Goal: Navigation & Orientation: Understand site structure

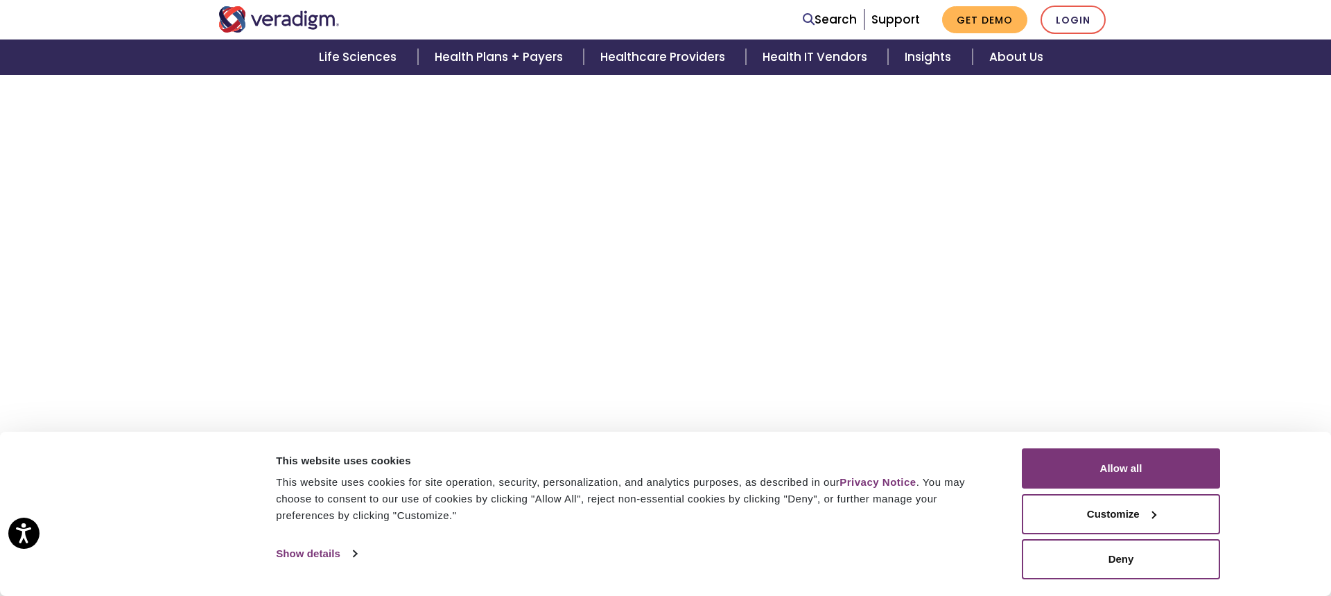
scroll to position [4374, 0]
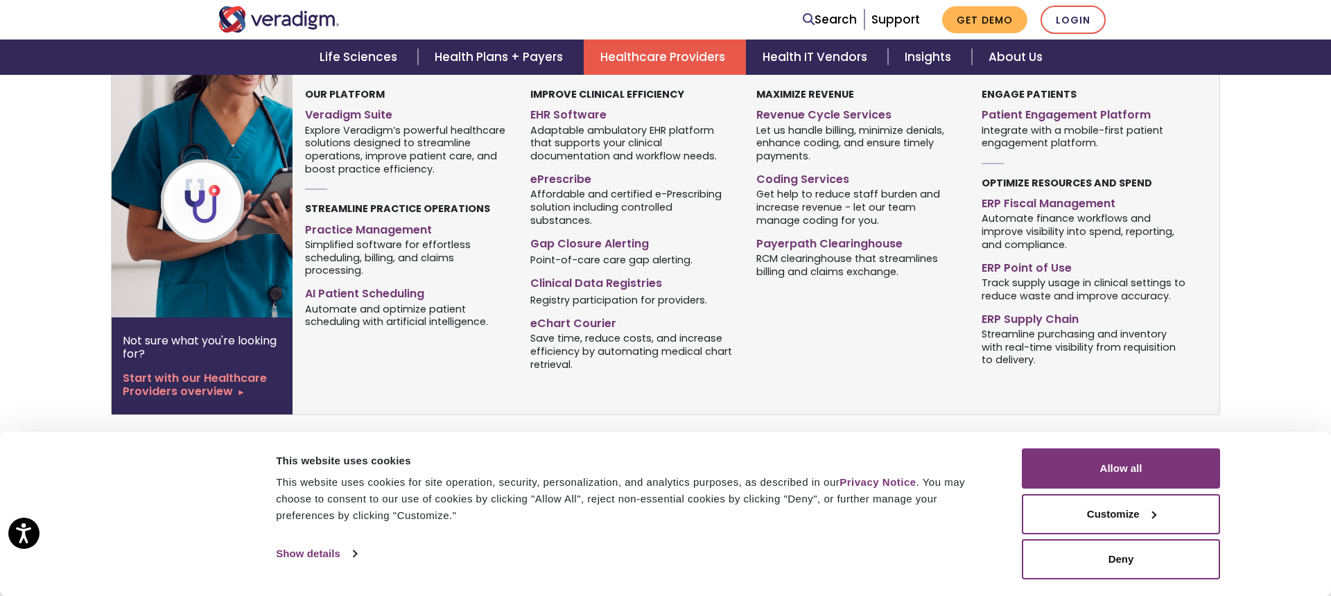
click at [637, 46] on link "Healthcare Providers" at bounding box center [665, 57] width 162 height 35
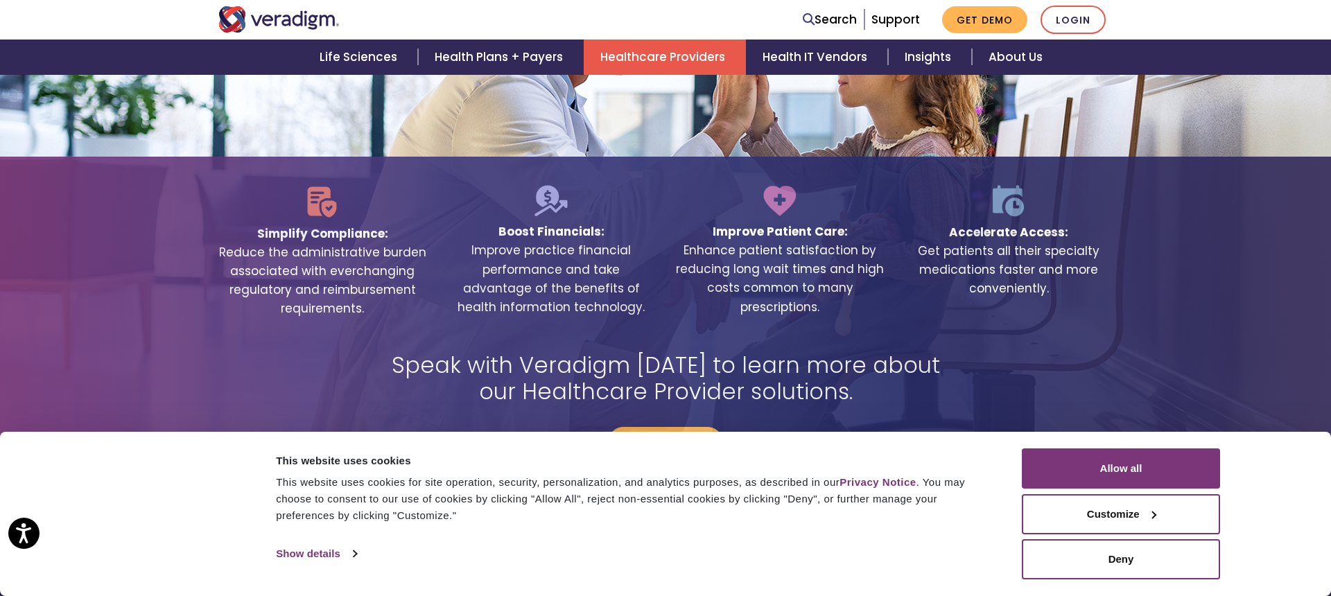
scroll to position [2908, 0]
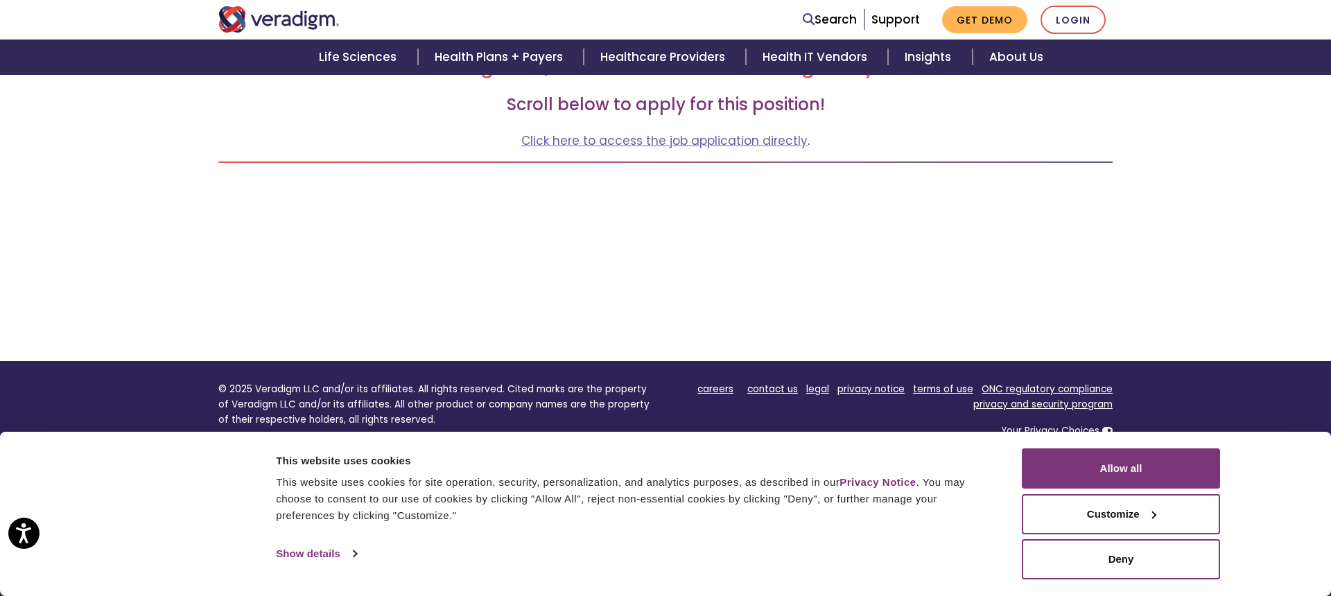
scroll to position [227, 0]
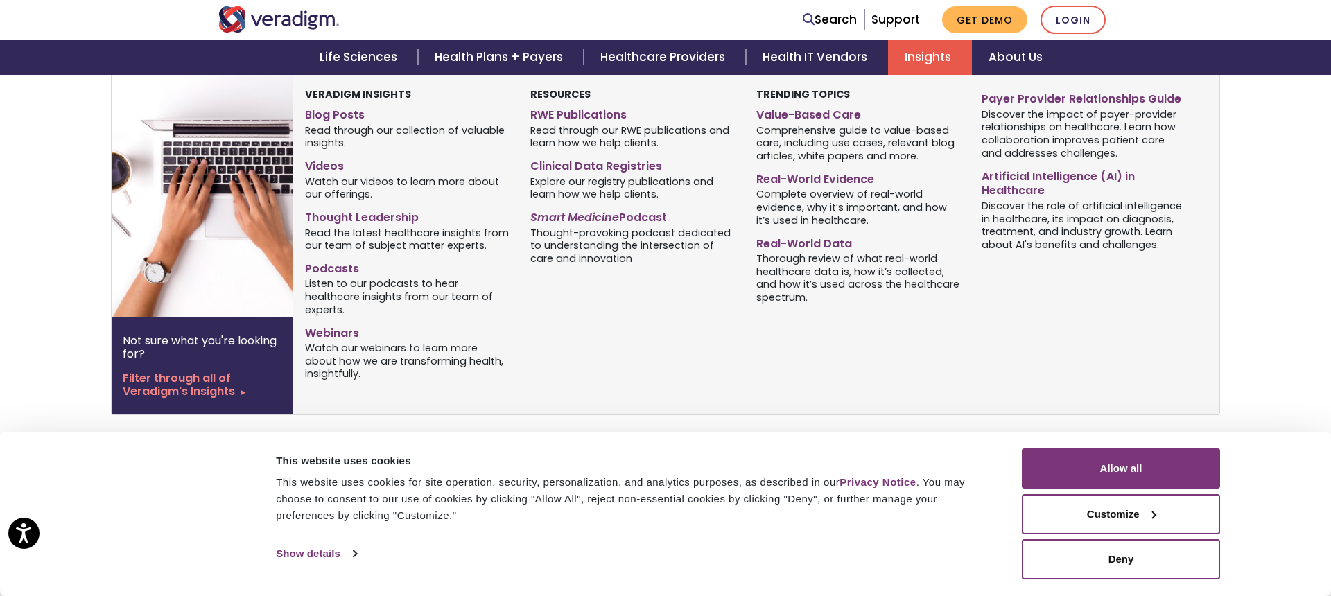
click at [945, 66] on link "Insights" at bounding box center [930, 57] width 84 height 35
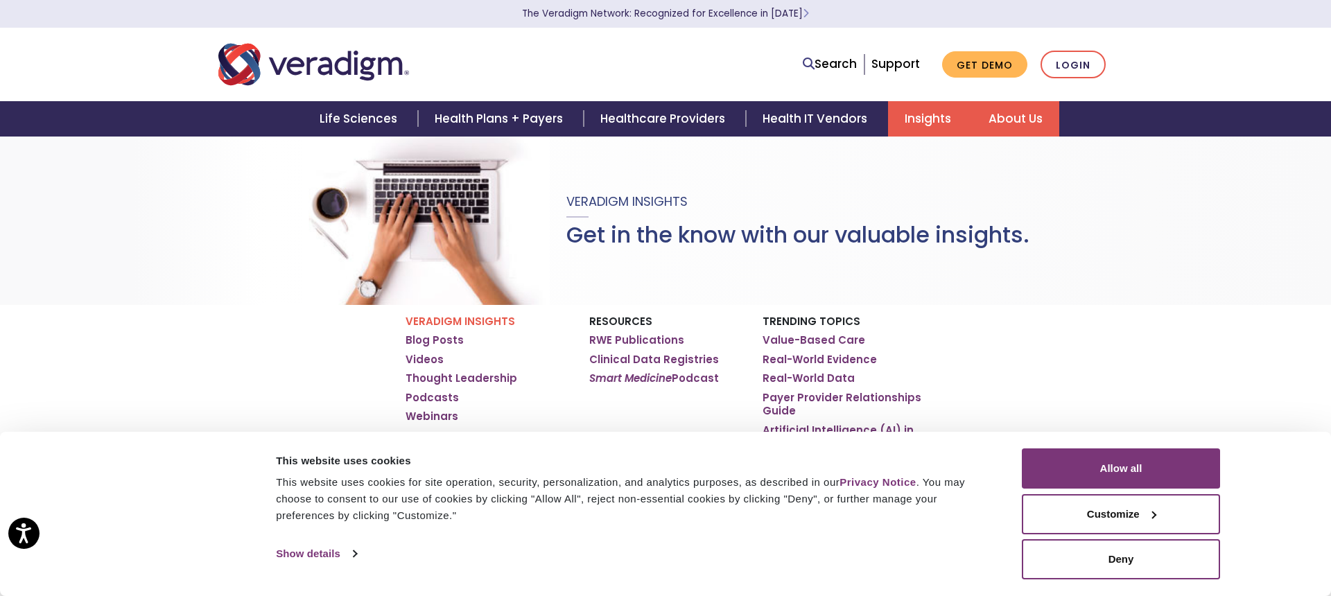
click at [996, 107] on link "About Us" at bounding box center [1015, 118] width 87 height 35
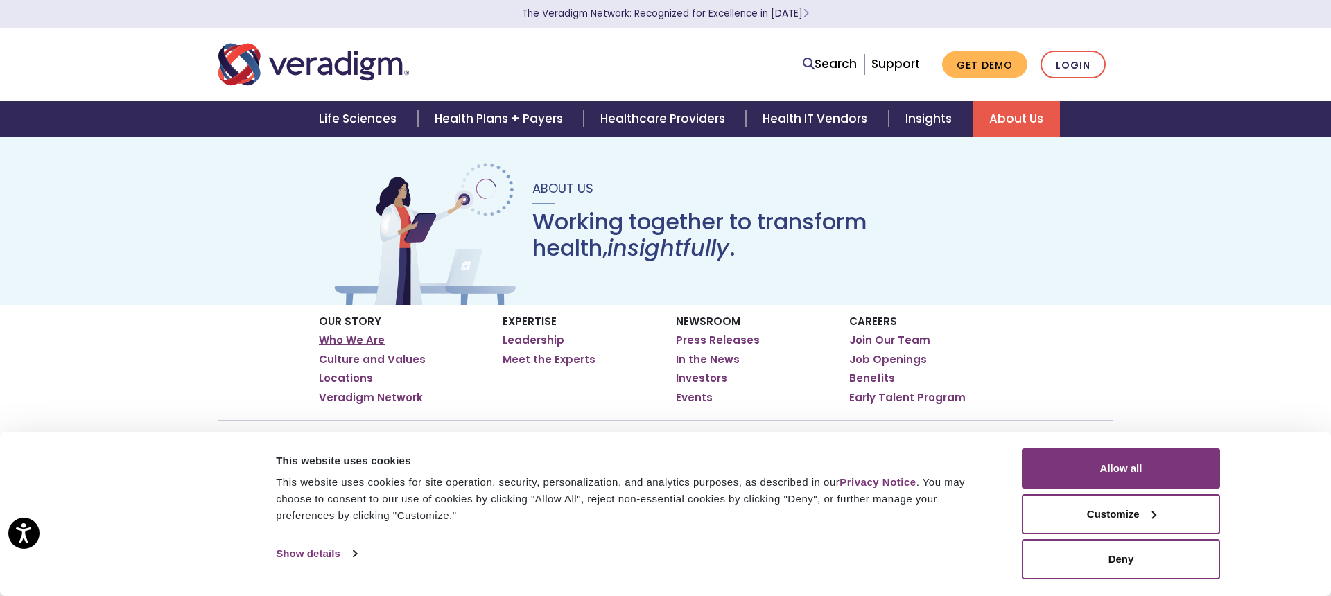
click at [351, 337] on link "Who We Are" at bounding box center [352, 340] width 66 height 14
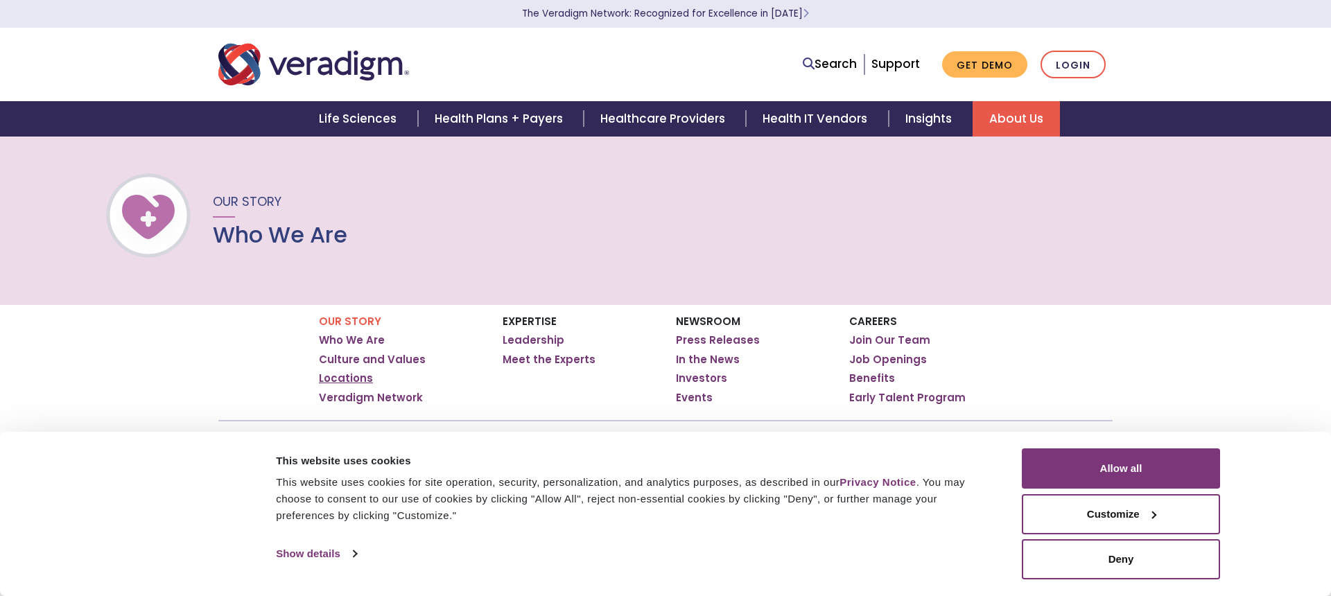
click at [348, 375] on link "Locations" at bounding box center [346, 379] width 54 height 14
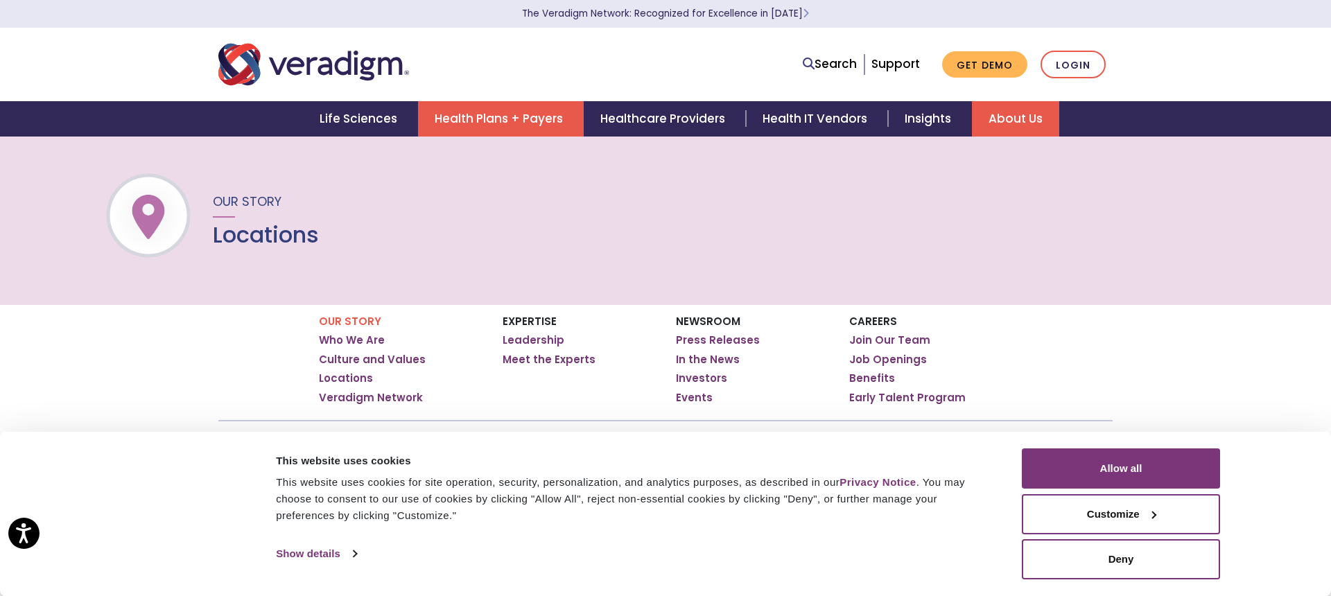
click at [559, 114] on link "Health Plans + Payers" at bounding box center [501, 118] width 166 height 35
